Goal: Transaction & Acquisition: Purchase product/service

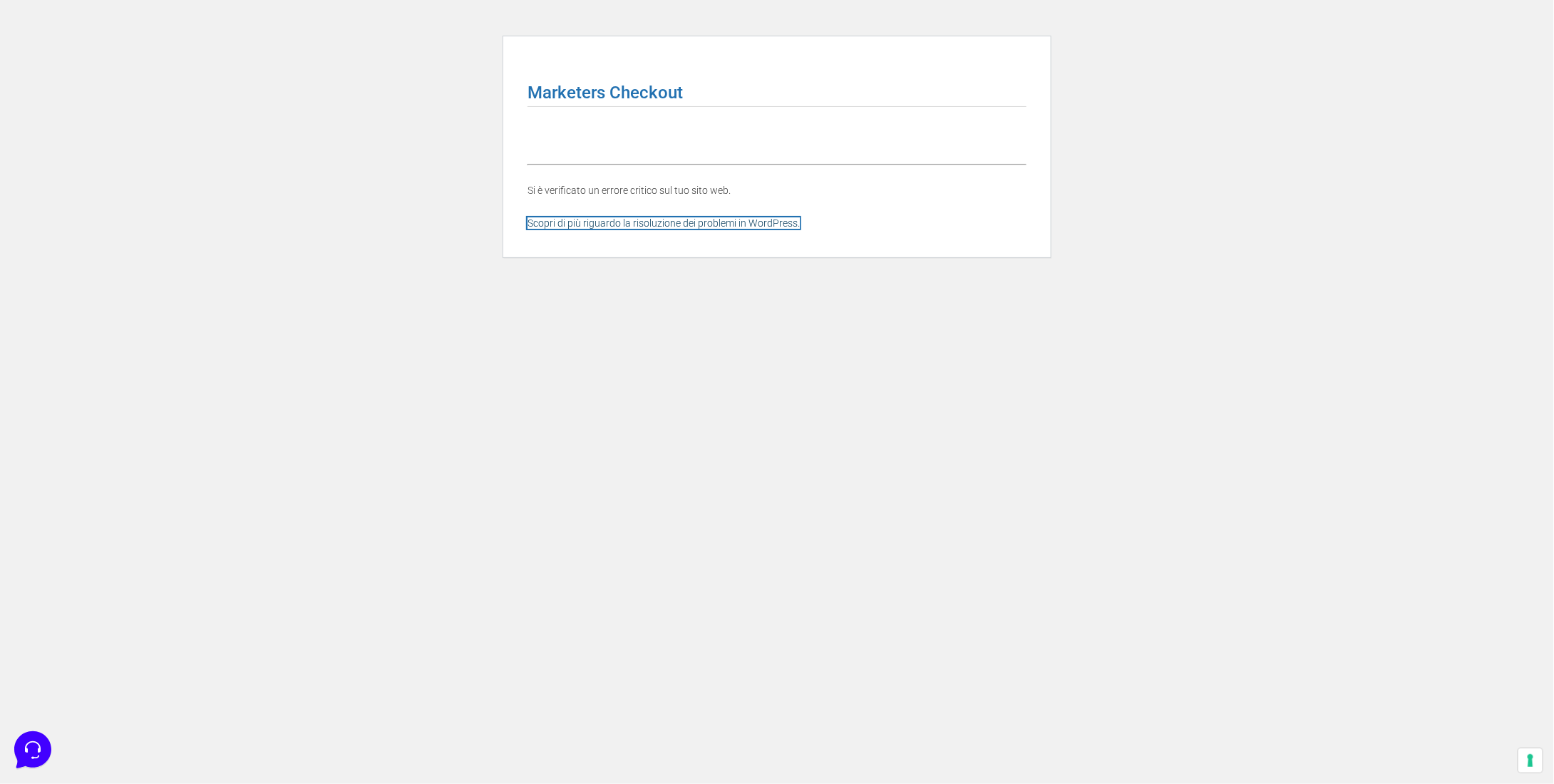
click at [626, 222] on link "Scopri di più riguardo la risoluzione dei problemi in WordPress." at bounding box center [664, 223] width 272 height 12
